Goal: Complete application form: Complete application form

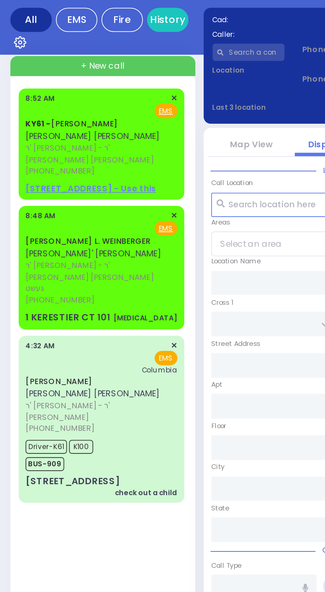
click at [37, 157] on span "[PERSON_NAME]' [PERSON_NAME]" at bounding box center [44, 160] width 65 height 6
select select
type input "[MEDICAL_DATA]"
radio input "true"
type input "[PERSON_NAME] L."
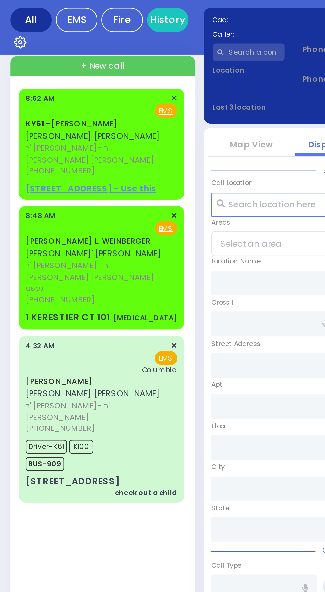
type input "WEINBERGER"
type input "20"
select select "Month"
type input "08:48"
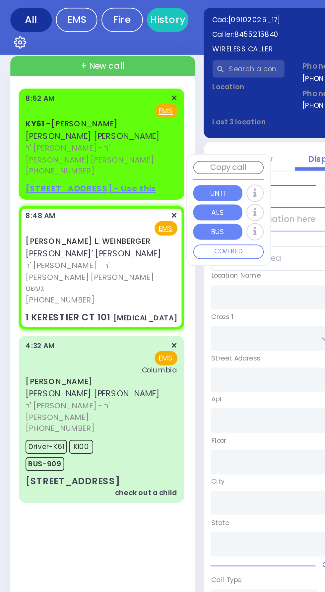
type input "KAHAN DR"
type input "GETZIL BERGER BLVD"
type input "1 KERESTIER CT"
type input "101"
type input "[PERSON_NAME]"
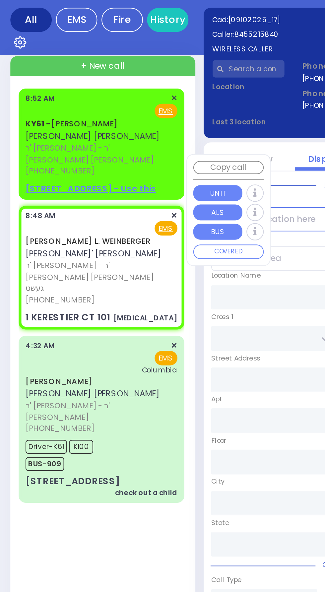
type input "[US_STATE]"
type input "10950"
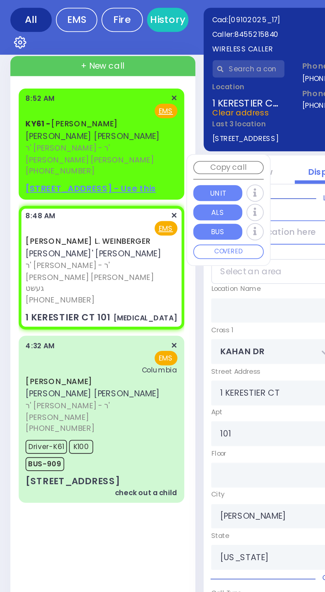
select select "SECTION 4"
click at [36, 100] on link "KY61 - [PERSON_NAME]" at bounding box center [34, 97] width 44 height 5
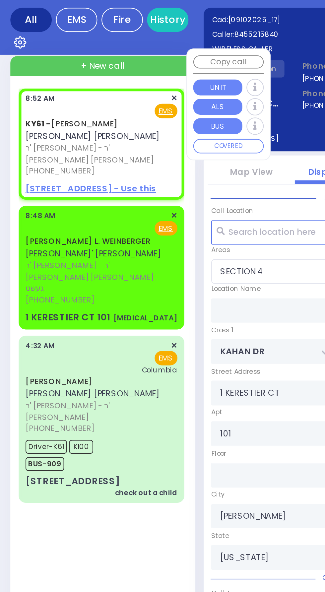
select select
radio input "true"
type input "[PERSON_NAME]"
type input "POLACHECK"
select select
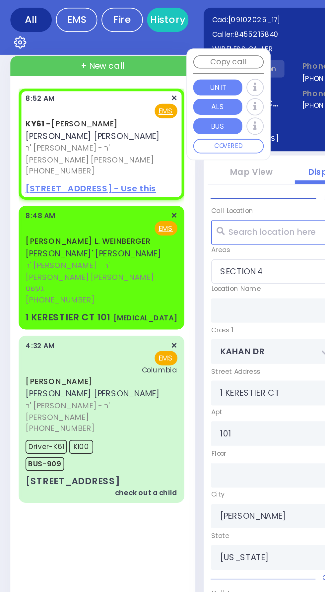
type input "08:52"
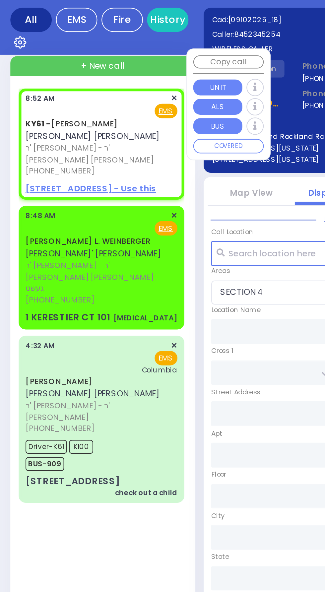
click at [117, 150] on label "Call Location" at bounding box center [112, 150] width 20 height 5
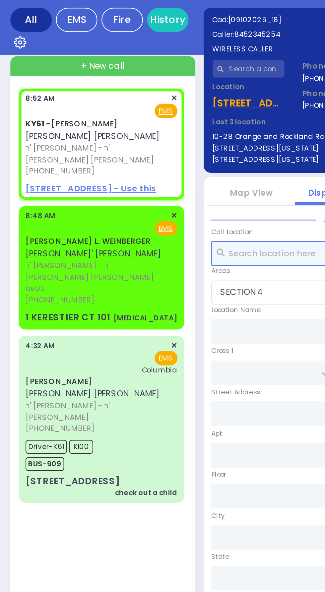
click at [116, 160] on input "text" at bounding box center [163, 160] width 122 height 12
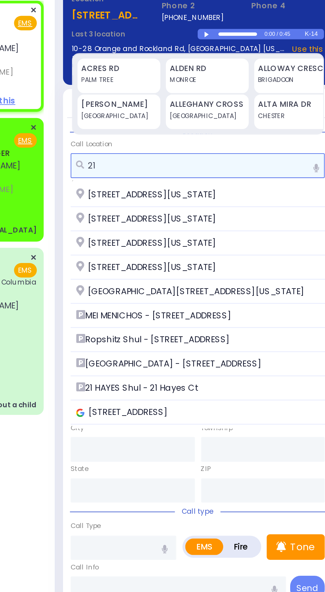
type input "2"
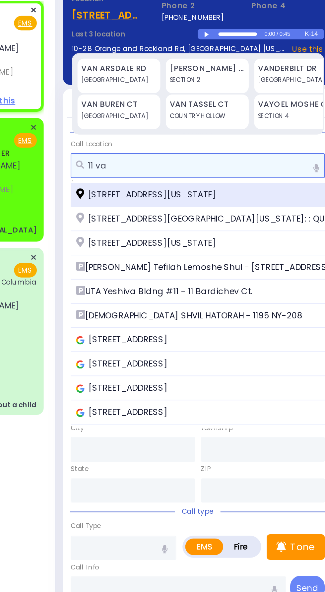
type input "11 va"
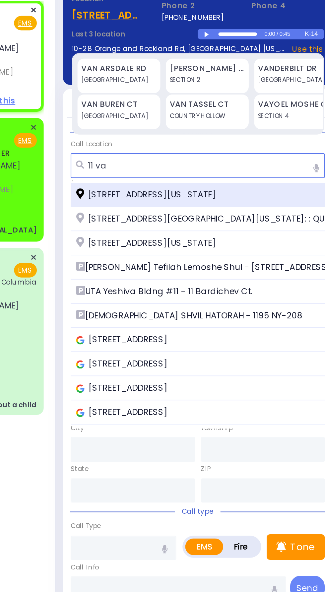
click at [126, 175] on span "[STREET_ADDRESS][US_STATE]" at bounding box center [138, 174] width 69 height 6
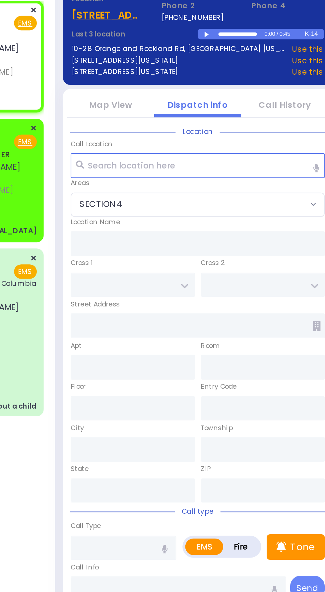
select select
radio input "true"
select select
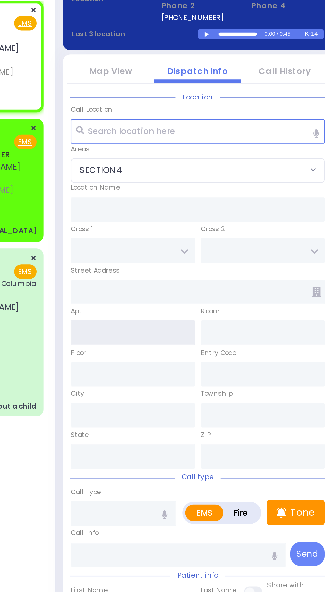
type input "QUICKWAY RD"
type input "SHINEV COURT"
type input "[STREET_ADDRESS]"
type input "[PERSON_NAME]"
type input "[US_STATE]"
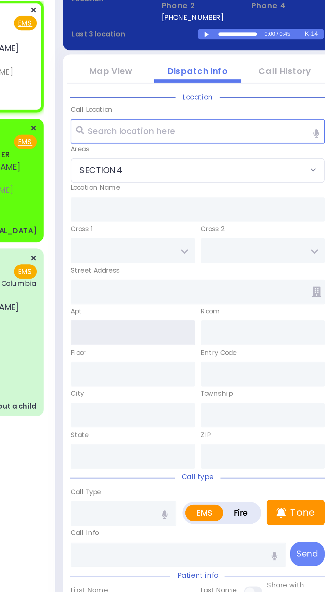
type input "10950"
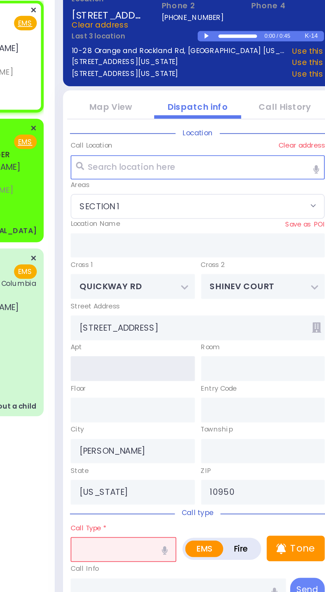
select select "SECTION 1"
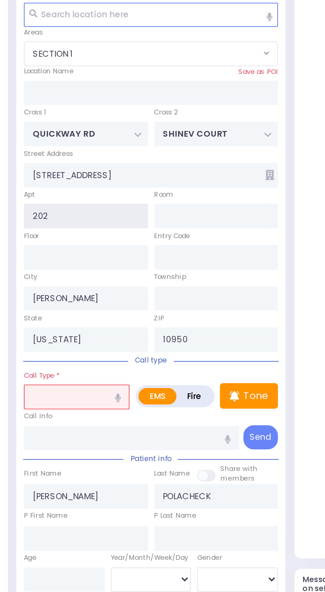
type input "202"
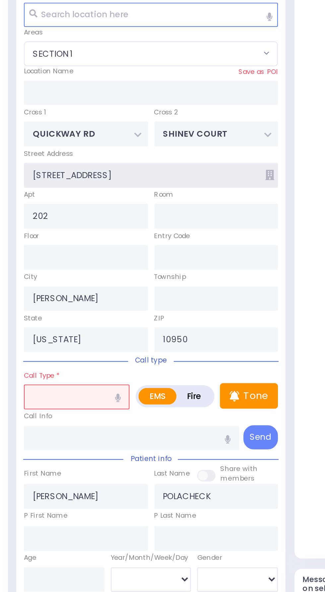
click at [221, 240] on input "[STREET_ADDRESS]" at bounding box center [163, 238] width 122 height 12
select select
radio input "true"
select select
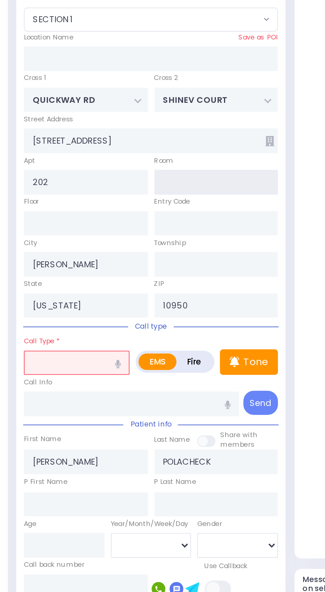
click at [219, 237] on input "text" at bounding box center [194, 242] width 60 height 12
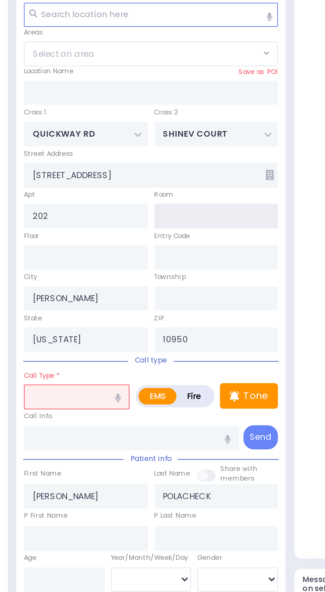
select select "SECTION 1"
click at [220, 237] on icon at bounding box center [220, 238] width 4 height 5
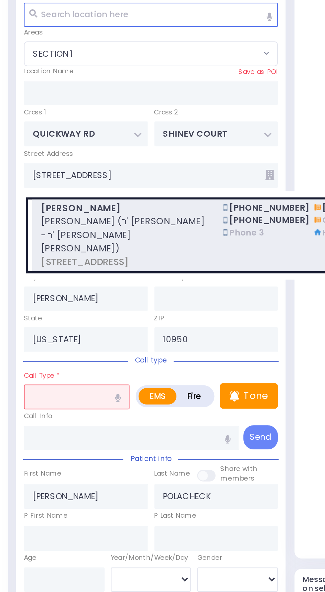
click at [131, 266] on span "[PERSON_NAME] (ר' [PERSON_NAME] - ר' [PERSON_NAME] [PERSON_NAME])" at bounding box center [149, 267] width 79 height 20
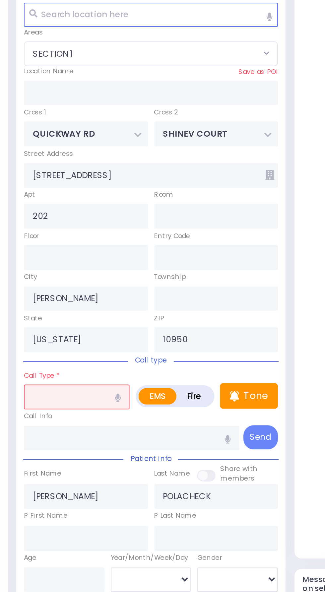
select select
radio input "true"
type input "[PERSON_NAME]"
type input "GUTTMAN"
select select
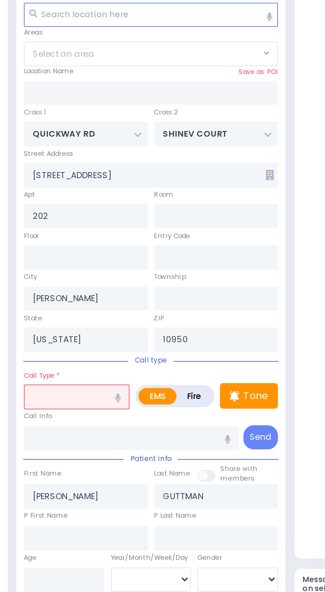
type input "11 VAN [PERSON_NAME] DR"
type input "Monroe"
select select "SECTION 1"
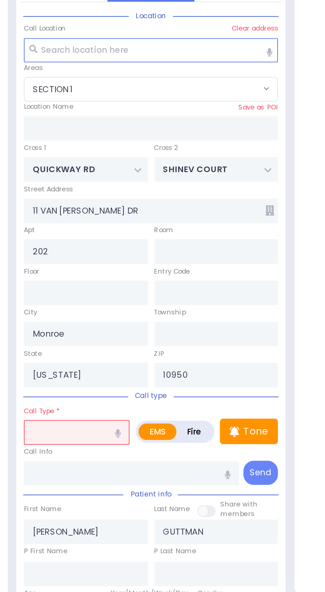
click at [119, 342] on input "text" at bounding box center [127, 345] width 51 height 12
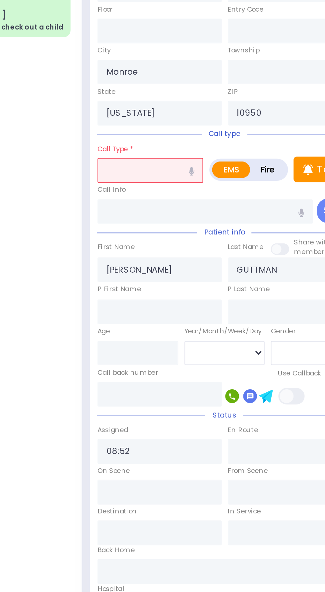
select select
radio input "true"
select select
type input "08:54"
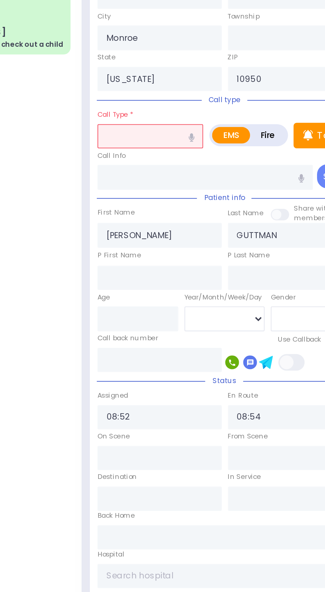
select select
radio input "true"
select select
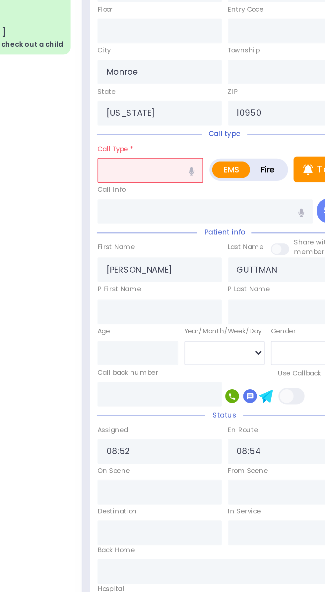
select select "SECTION 1"
select select
radio input "true"
select select
select select "SECTION 1"
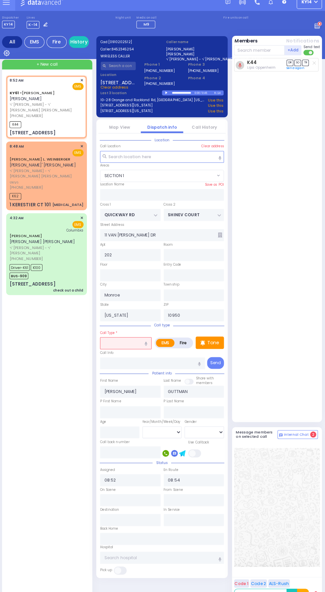
click at [38, 188] on span "[PHONE_NUMBER]" at bounding box center [28, 190] width 33 height 5
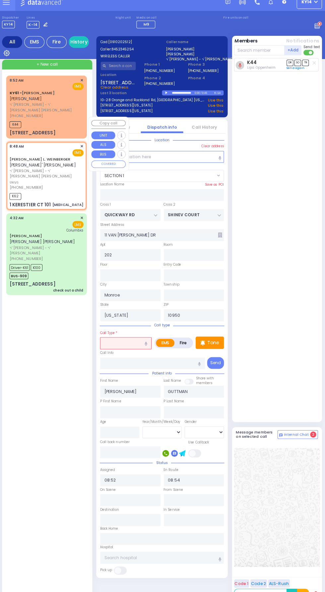
select select
type input "[MEDICAL_DATA]"
radio input "true"
type input "[PERSON_NAME] L."
type input "WEINBERGER"
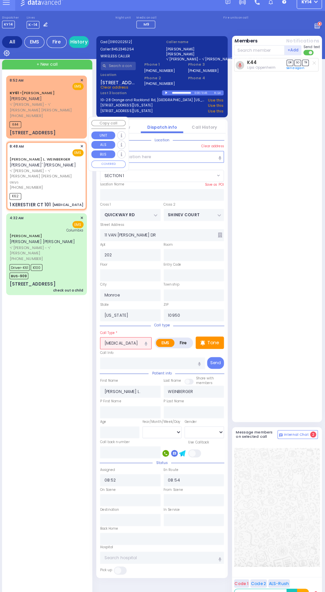
type input "20"
select select "Month"
type input "08:48"
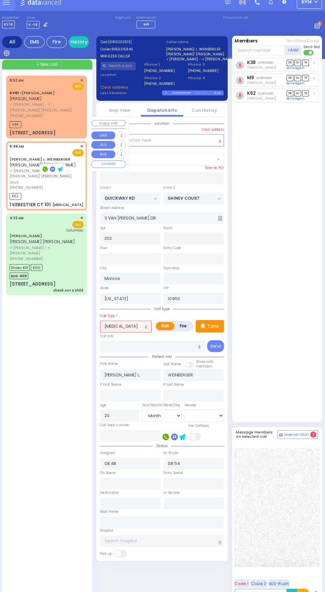
type input "KAHAN DR"
type input "GETZIL BERGER BLVD"
type input "1 KERESTIER CT"
type input "101"
type input "[PERSON_NAME]"
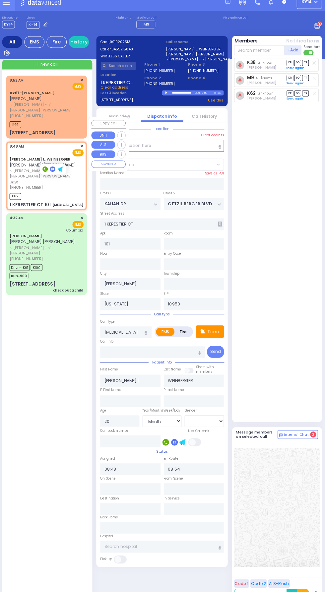
select select "SECTION 4"
click at [39, 118] on span "[PHONE_NUMBER]" at bounding box center [28, 120] width 33 height 5
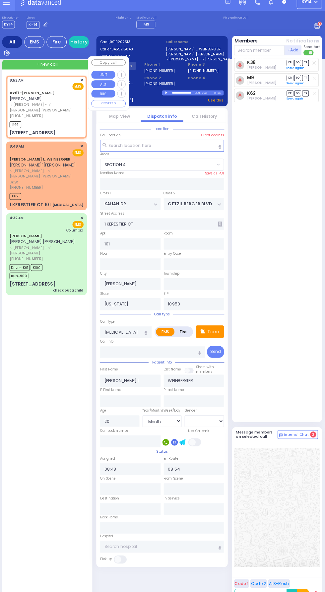
select select
radio input "true"
type input "[PERSON_NAME]"
type input "GUTTMAN"
select select
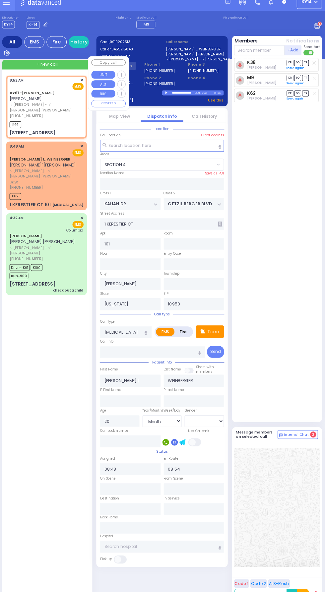
type input "08:52"
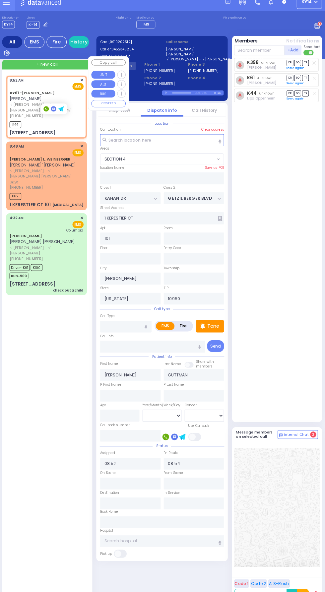
type input "QUICKWAY RD"
type input "SHINEV COURT"
type input "11 VAN [PERSON_NAME] DR"
type input "202"
type input "Monroe"
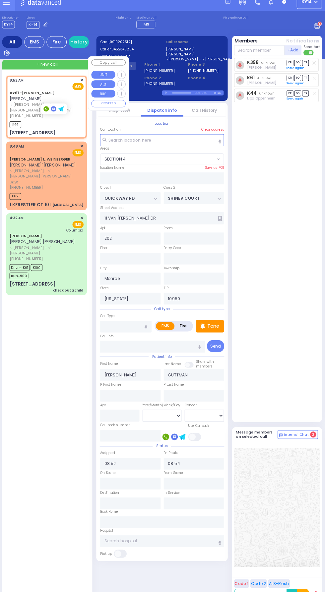
select select "SECTION 1"
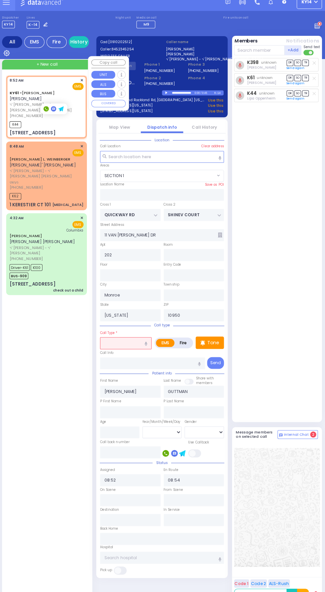
click at [125, 343] on input "text" at bounding box center [127, 345] width 51 height 12
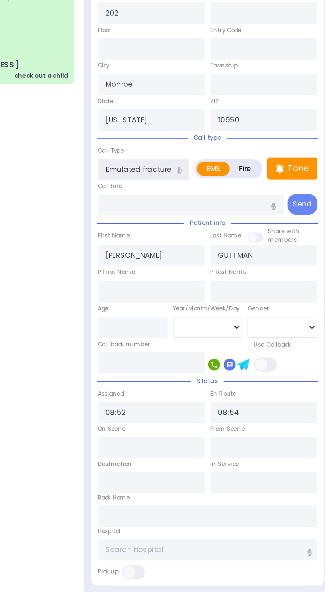
type input "Emulated fracture"
click at [78, 373] on div "KY61 - [PERSON_NAME] ר' [PERSON_NAME] - ר' [PERSON_NAME] [PERSON_NAME] [PHONE_N…" at bounding box center [50, 338] width 82 height 515
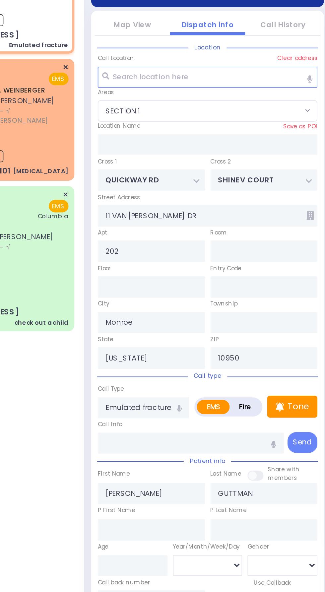
select select
radio input "true"
select select
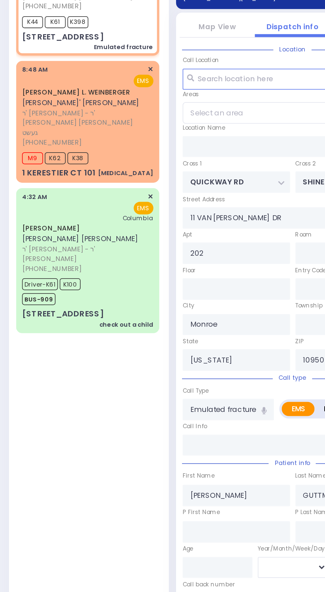
select select "SECTION 1"
click at [39, 264] on span "[PHONE_NUMBER]" at bounding box center [28, 266] width 33 height 5
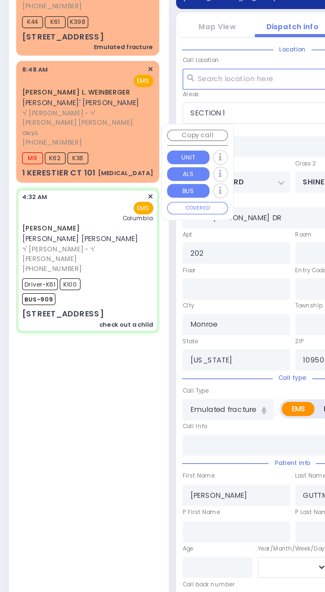
select select
type input "check out a child"
radio input "true"
type input "[PERSON_NAME]"
type input "SPILLMAN"
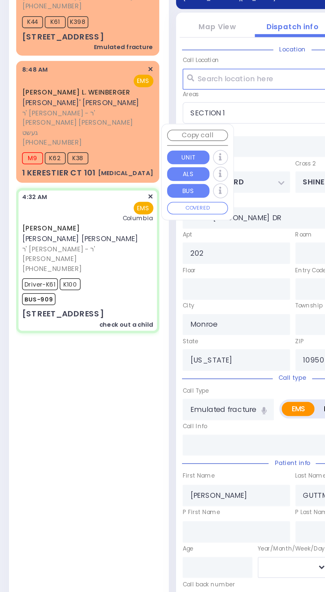
type input "Devorah"
type input "Spilman"
type input "9"
select select "Year"
select select "[DEMOGRAPHIC_DATA]"
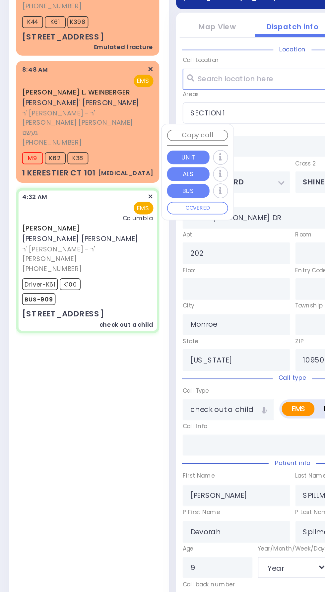
type input "04:32"
type input "04:35"
type input "04:38"
type input "04:55"
type input "06:18"
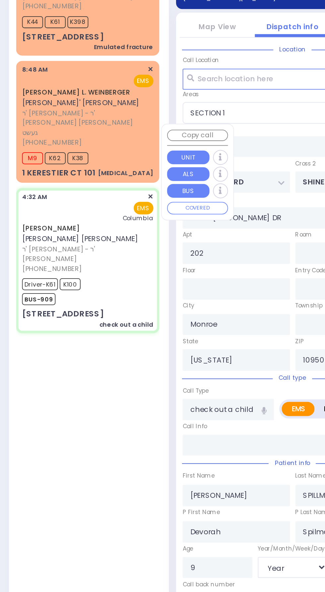
type input "07:17"
type input "[US_STATE][GEOGRAPHIC_DATA]- [GEOGRAPHIC_DATA]"
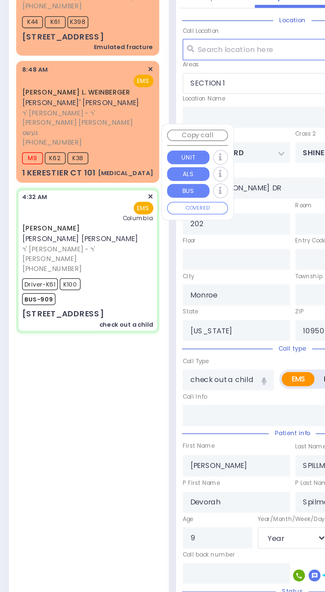
type input "[GEOGRAPHIC_DATA]"
type input "CHEVRON RD"
type input "[STREET_ADDRESS]"
type input "203"
select select "SECTION 5"
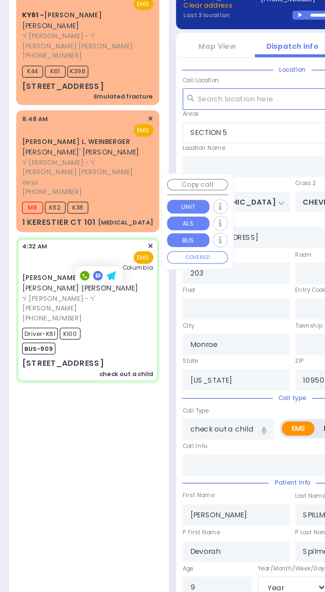
click at [83, 224] on span "✕" at bounding box center [83, 227] width 3 height 6
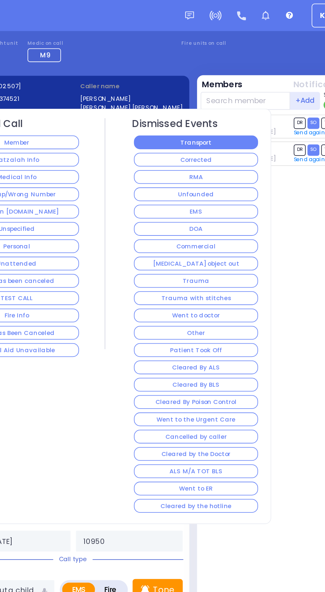
click at [214, 79] on button "Transport" at bounding box center [230, 79] width 69 height 8
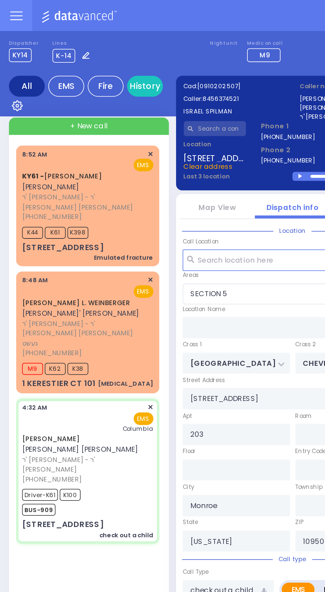
select select
radio input "true"
select select
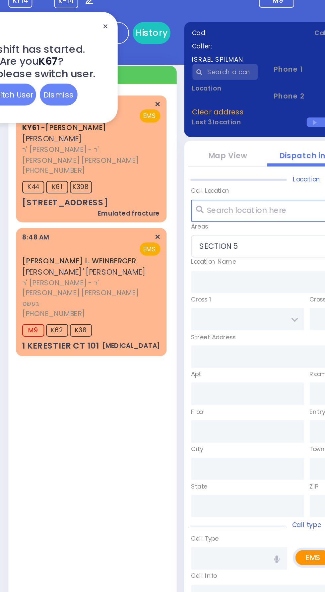
scroll to position [30, 0]
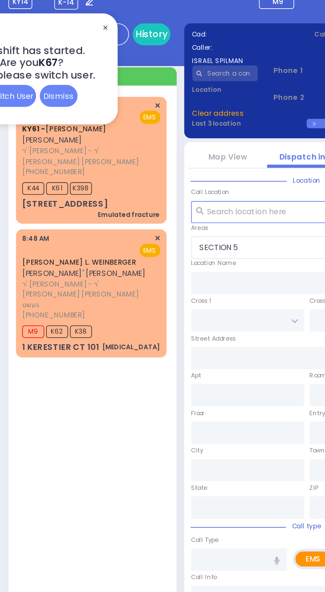
click at [31, 136] on link "[PERSON_NAME] L. WEINBERGER" at bounding box center [42, 138] width 60 height 5
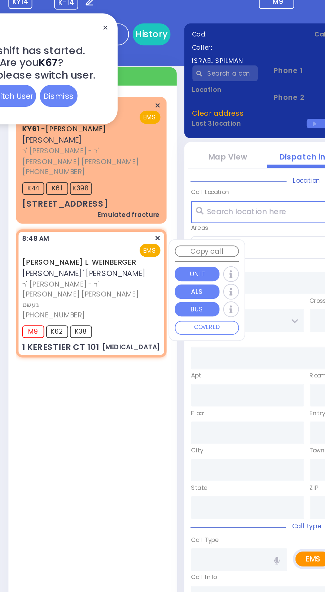
select select
type input "[MEDICAL_DATA]"
radio input "true"
type input "[PERSON_NAME] L."
type input "WEINBERGER"
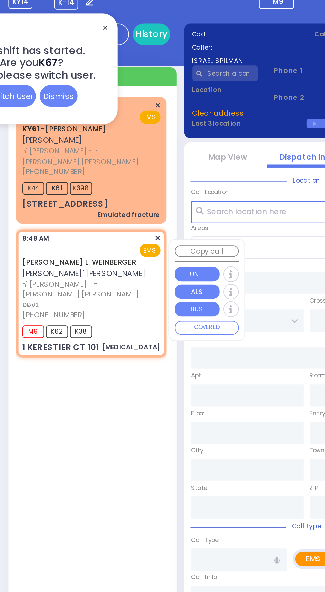
type input "20"
select select "Month"
type input "08:48"
type input "08:54"
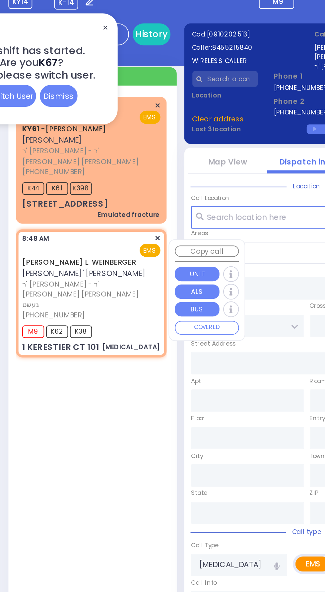
type input "KAHAN DR"
type input "GETZIL BERGER BLVD"
type input "1 KERESTIER CT"
type input "101"
type input "[PERSON_NAME]"
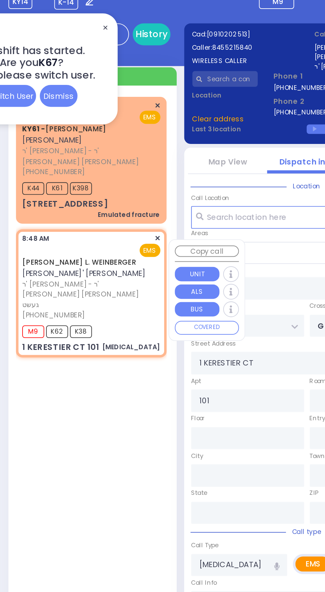
type input "[US_STATE]"
type input "10950"
select select "SECTION 4"
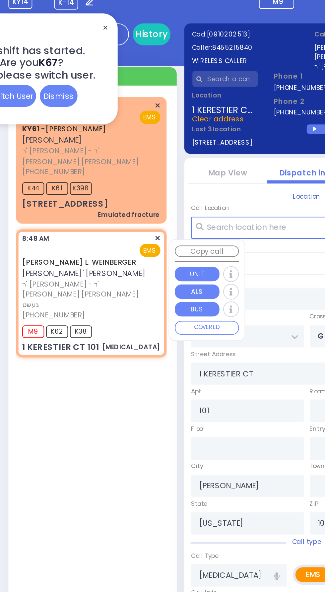
click at [27, 88] on span "[PHONE_NUMBER]" at bounding box center [28, 90] width 33 height 5
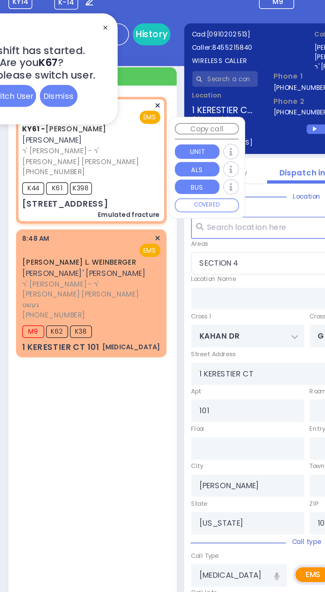
select select
type input "Emulated fracture"
radio input "true"
type input "[PERSON_NAME]"
type input "GUTTMAN"
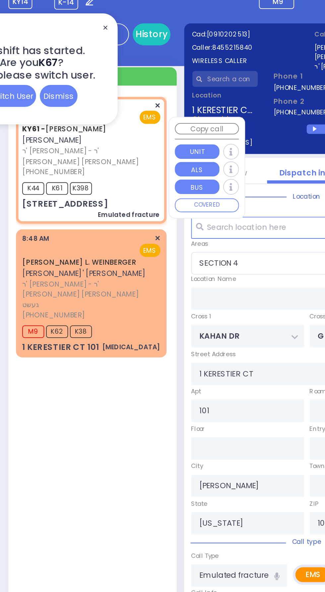
select select
type input "08:52"
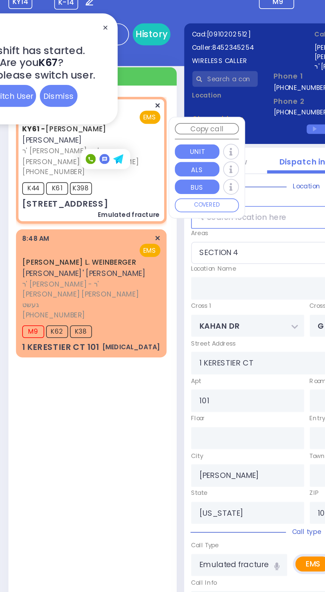
type input "QUICKWAY RD"
type input "SHINEV COURT"
type input "11 VAN [PERSON_NAME] DR"
type input "202"
type input "Monroe"
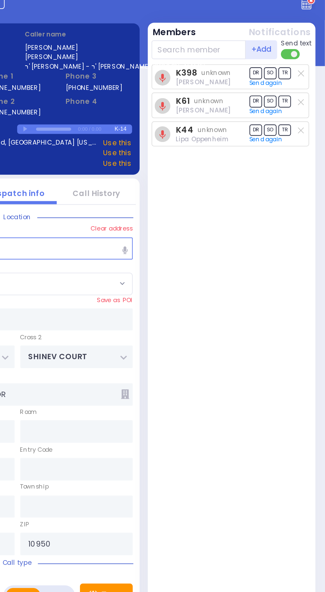
select select "SECTION 1"
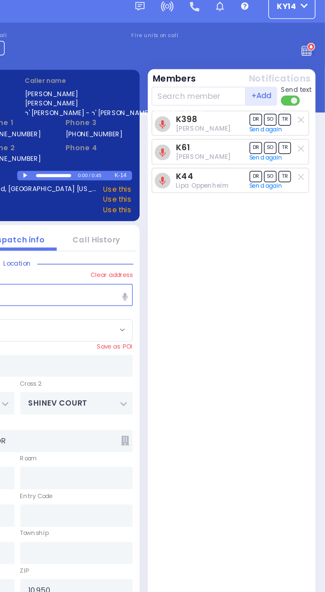
scroll to position [0, 0]
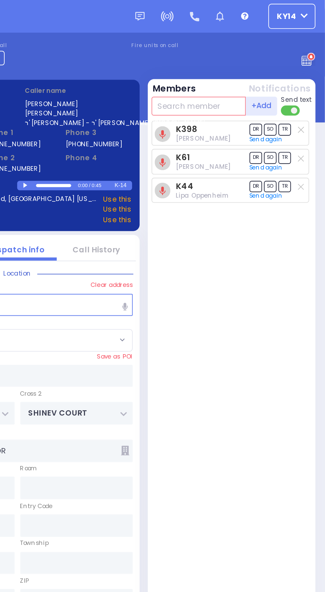
click at [242, 55] on input "text" at bounding box center [259, 56] width 50 height 10
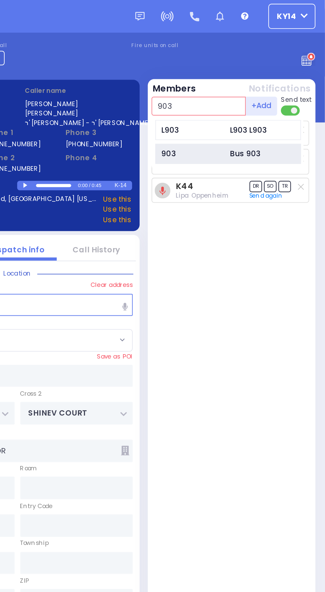
type input "903"
click at [244, 84] on div "903 Bus 903" at bounding box center [274, 81] width 77 height 11
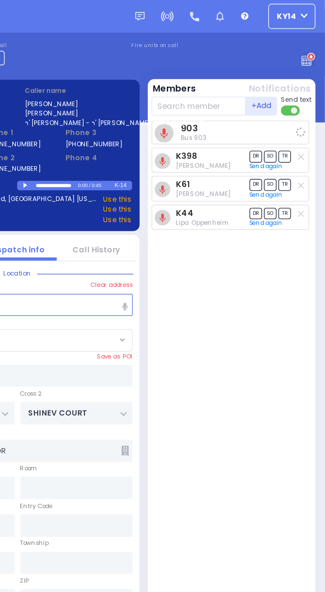
select select
radio input "true"
select select
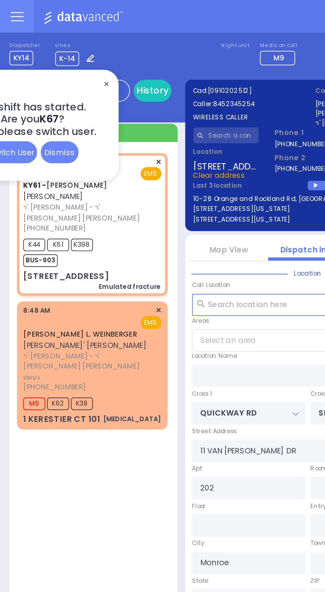
select select "SECTION 1"
click at [47, 191] on div "[PERSON_NAME] L. WEINBERGER [PERSON_NAME] מתתי' [PERSON_NAME] ר' [PERSON_NAME] …" at bounding box center [48, 192] width 77 height 65
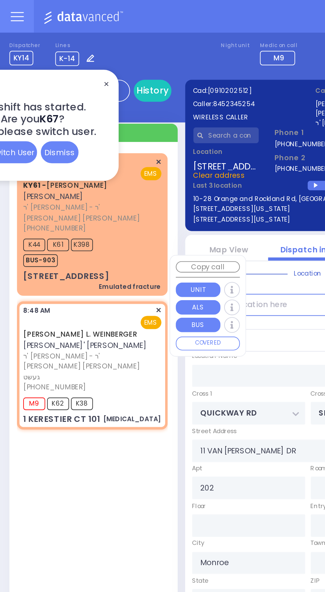
select select
type input "[MEDICAL_DATA]"
radio input "true"
type input "[PERSON_NAME] L."
type input "WEINBERGER"
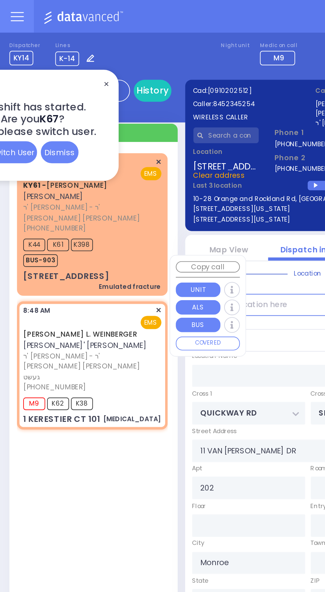
type input "20"
select select "Month"
type input "08:48"
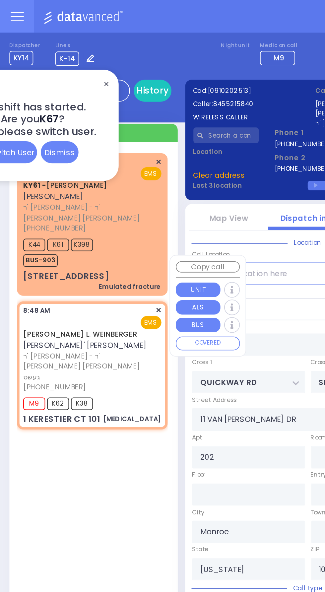
type input "KAHAN DR"
type input "GETZIL BERGER BLVD"
type input "1 KERESTIER CT"
type input "101"
type input "[PERSON_NAME]"
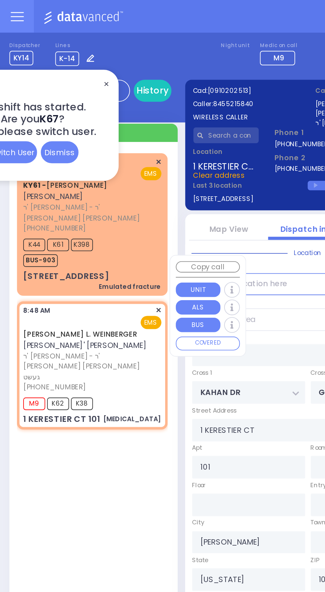
select select "SECTION 4"
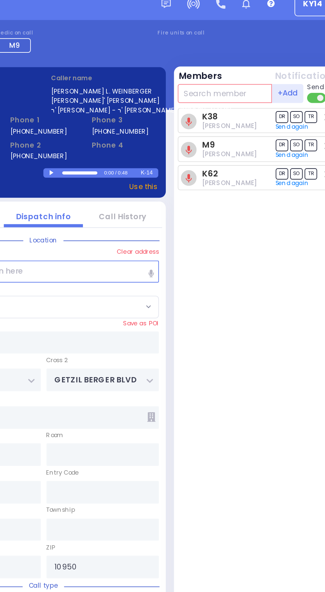
click at [242, 57] on input "text" at bounding box center [259, 56] width 50 height 10
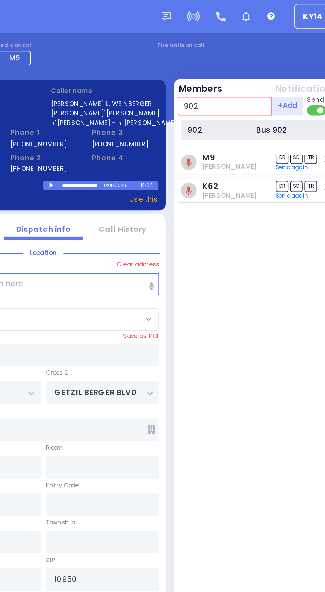
type input "902"
click at [250, 71] on div "902 Bus 902" at bounding box center [274, 68] width 77 height 11
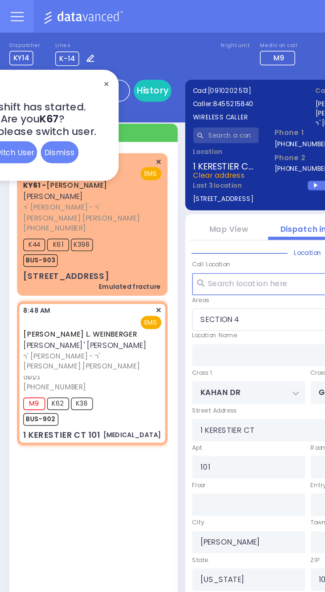
click at [54, 45] on span "✕" at bounding box center [56, 45] width 5 height 8
